Goal: Transaction & Acquisition: Purchase product/service

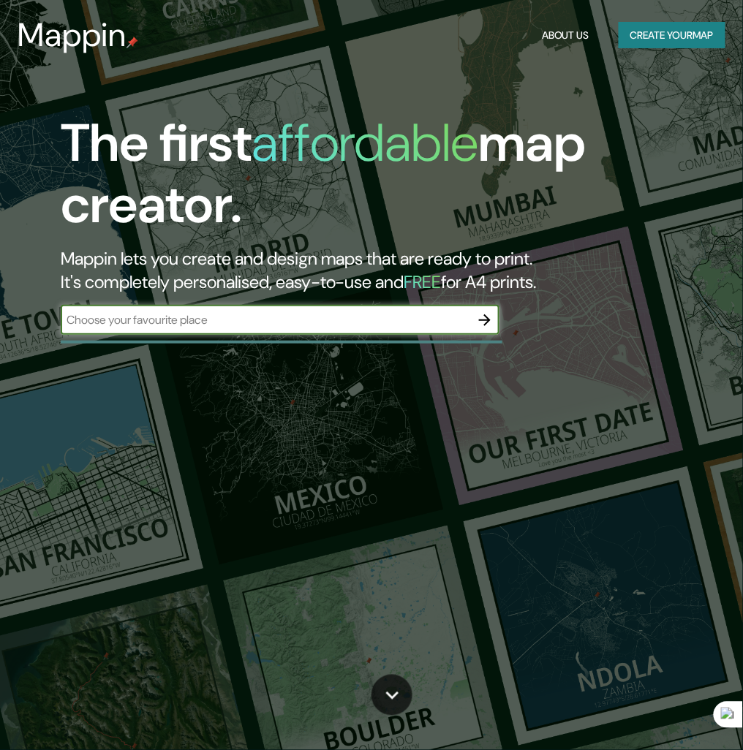
click at [273, 324] on input "text" at bounding box center [265, 319] width 409 height 17
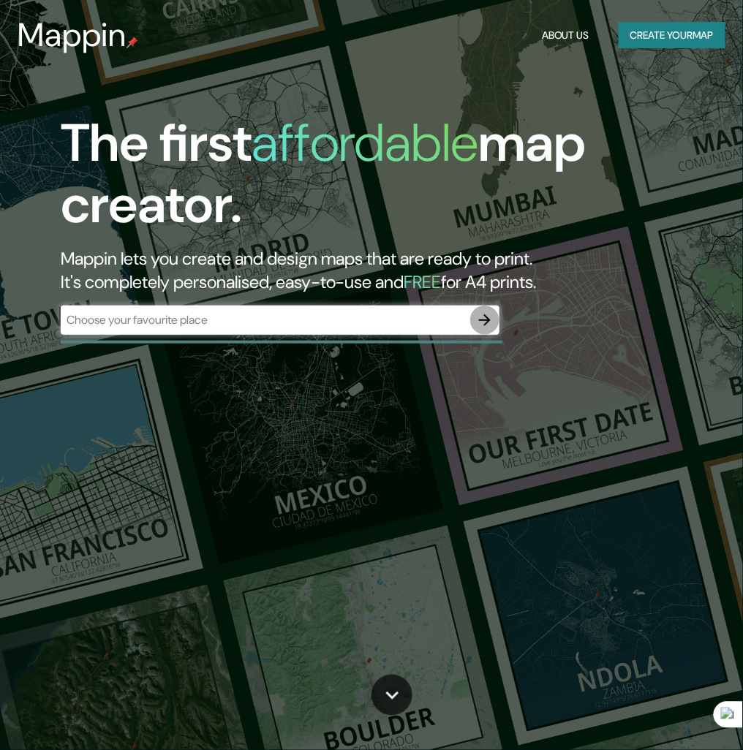
click at [481, 317] on icon "button" at bounding box center [485, 320] width 18 height 18
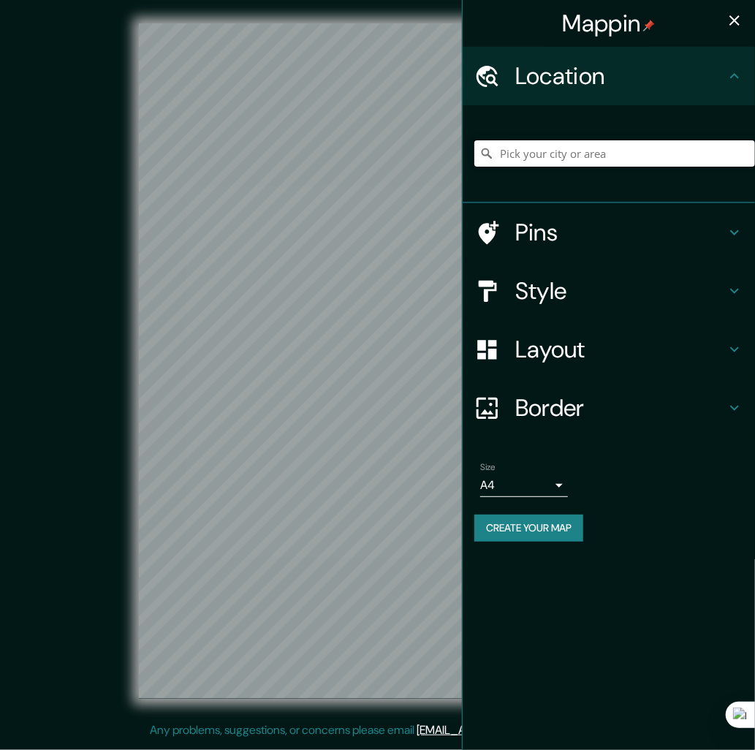
click at [520, 146] on input "Pick your city or area" at bounding box center [614, 153] width 281 height 26
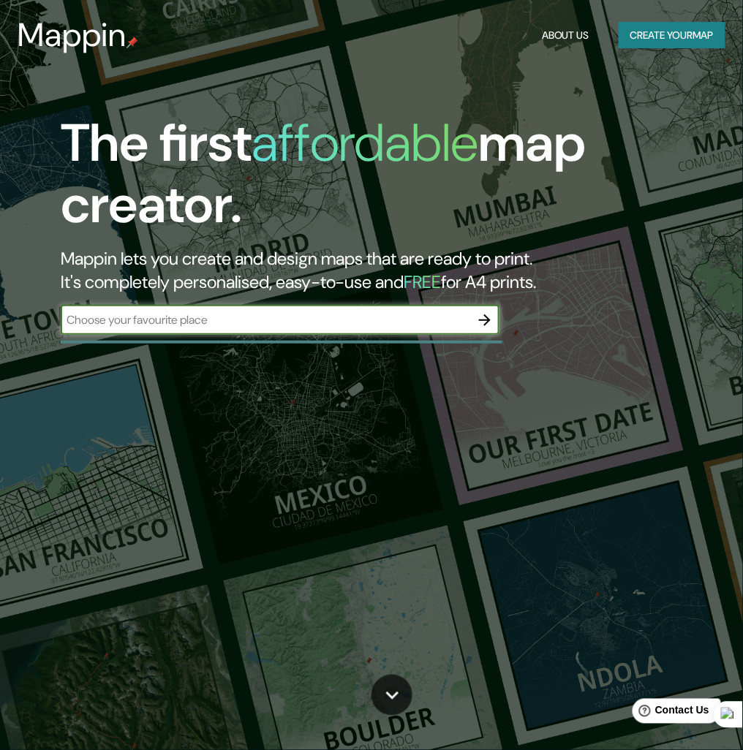
click at [319, 318] on input "text" at bounding box center [265, 319] width 409 height 17
paste input "Pje. [GEOGRAPHIC_DATA] 303, [GEOGRAPHIC_DATA] 15498"
type input "Pje. [GEOGRAPHIC_DATA] 303, [GEOGRAPHIC_DATA] 15498"
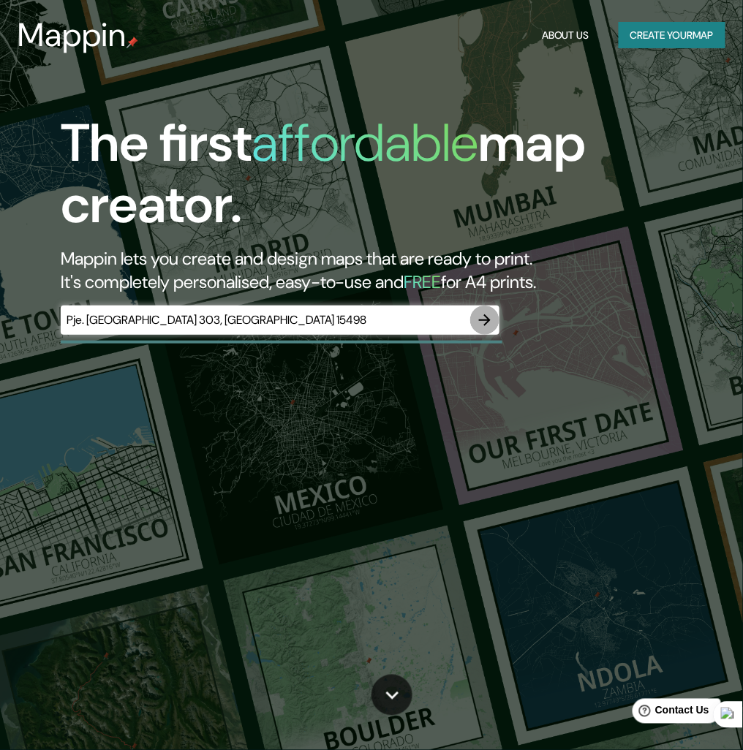
click at [490, 323] on icon "button" at bounding box center [485, 320] width 18 height 18
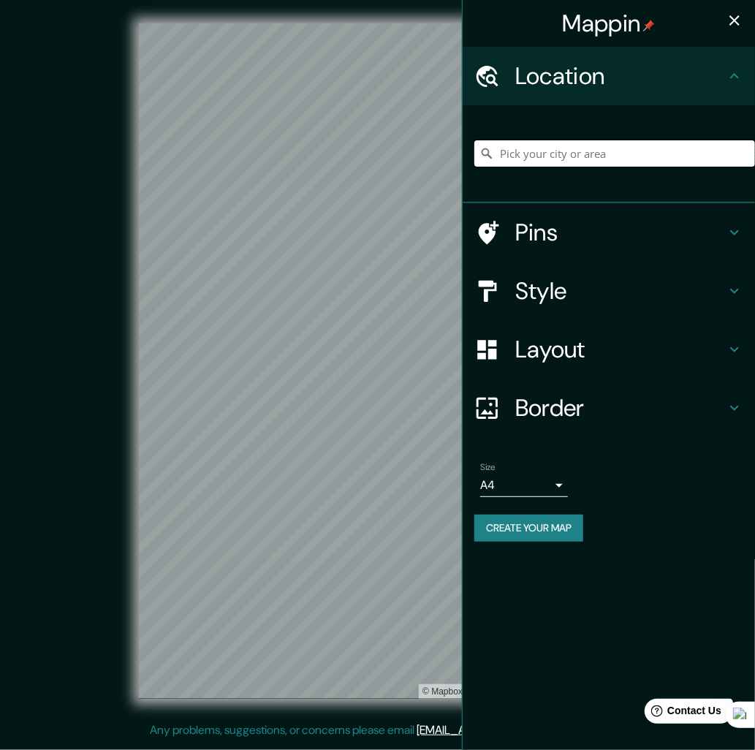
click at [554, 156] on input "Pick your city or area" at bounding box center [614, 153] width 281 height 26
paste input "Pje. [GEOGRAPHIC_DATA] 303, [GEOGRAPHIC_DATA] 15498"
type input "[GEOGRAPHIC_DATA], [GEOGRAPHIC_DATA], 15498, [GEOGRAPHIC_DATA]"
click at [722, 20] on button "button" at bounding box center [734, 20] width 29 height 29
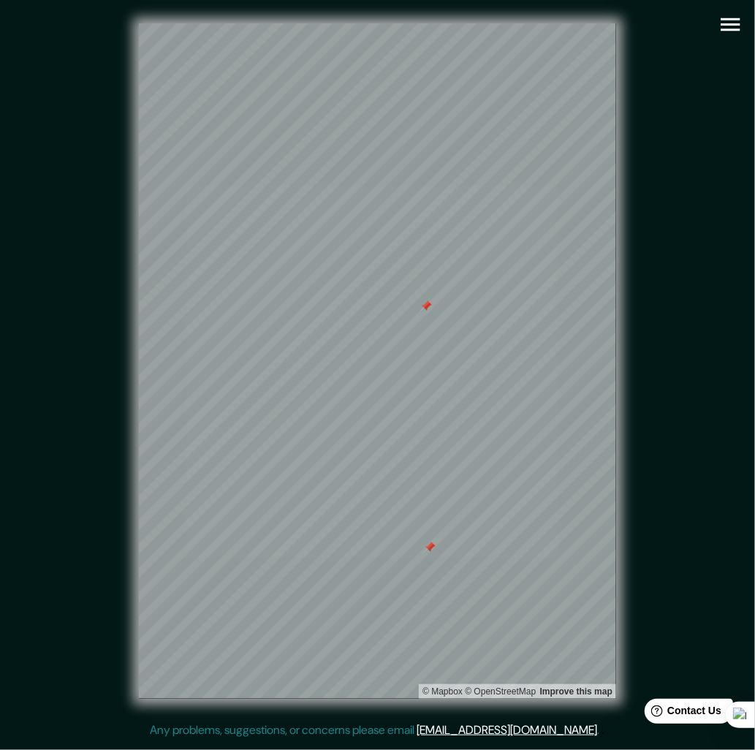
click at [678, 634] on div "© Mapbox © OpenStreetMap Improve this map" at bounding box center [378, 360] width 680 height 675
drag, startPoint x: 392, startPoint y: 316, endPoint x: 435, endPoint y: 344, distance: 50.9
click at [435, 344] on div at bounding box center [438, 339] width 12 height 12
drag, startPoint x: 436, startPoint y: 338, endPoint x: 415, endPoint y: 354, distance: 25.6
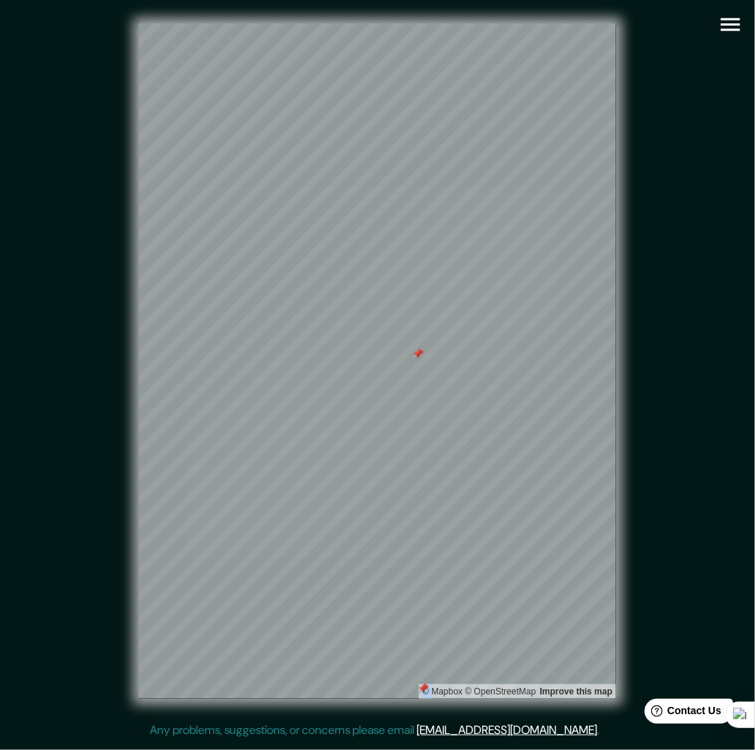
click at [415, 354] on div at bounding box center [418, 354] width 12 height 12
click at [724, 213] on div "© Mapbox © OpenStreetMap Improve this map" at bounding box center [378, 360] width 726 height 721
click at [678, 179] on div "© Mapbox © OpenStreetMap Improve this map" at bounding box center [378, 360] width 680 height 675
click at [710, 166] on div "© Mapbox © OpenStreetMap Improve this map" at bounding box center [378, 360] width 680 height 675
click at [722, 23] on icon "button" at bounding box center [730, 24] width 19 height 13
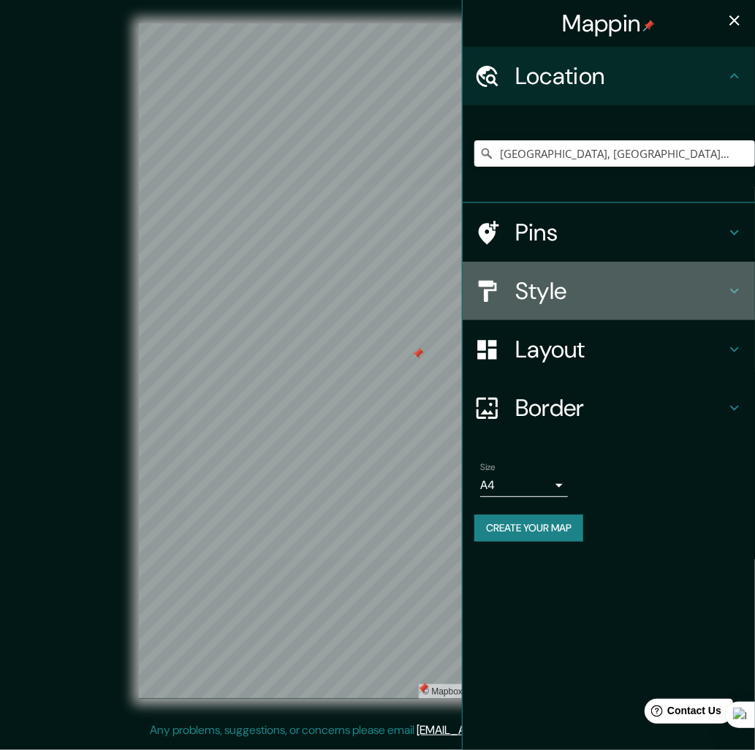
click at [616, 289] on h4 "Style" at bounding box center [620, 290] width 210 height 29
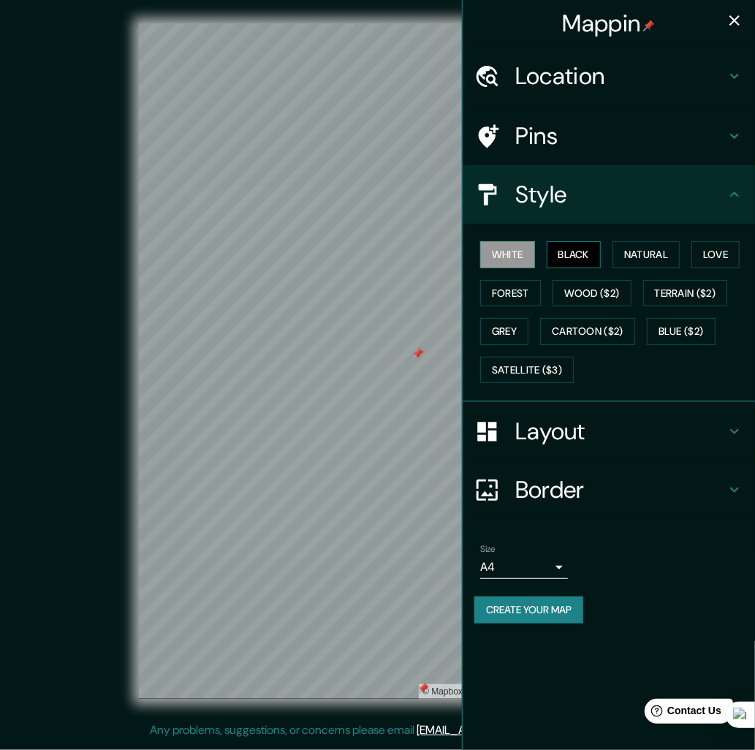
click at [563, 246] on button "Black" at bounding box center [574, 254] width 55 height 27
click at [572, 251] on button "Black" at bounding box center [574, 254] width 55 height 27
click at [637, 256] on button "Natural" at bounding box center [645, 254] width 67 height 27
click at [740, 26] on icon "button" at bounding box center [735, 21] width 18 height 18
